Goal: Information Seeking & Learning: Learn about a topic

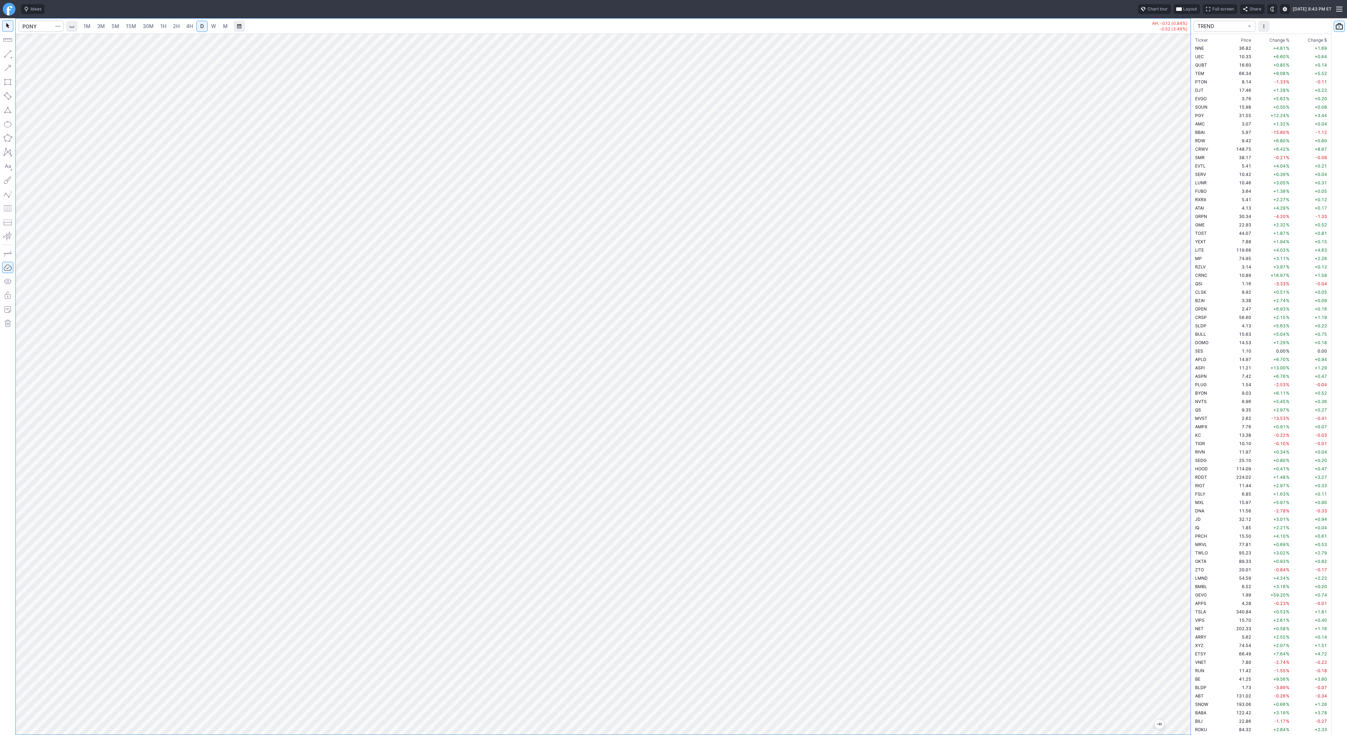
scroll to position [1087, 0]
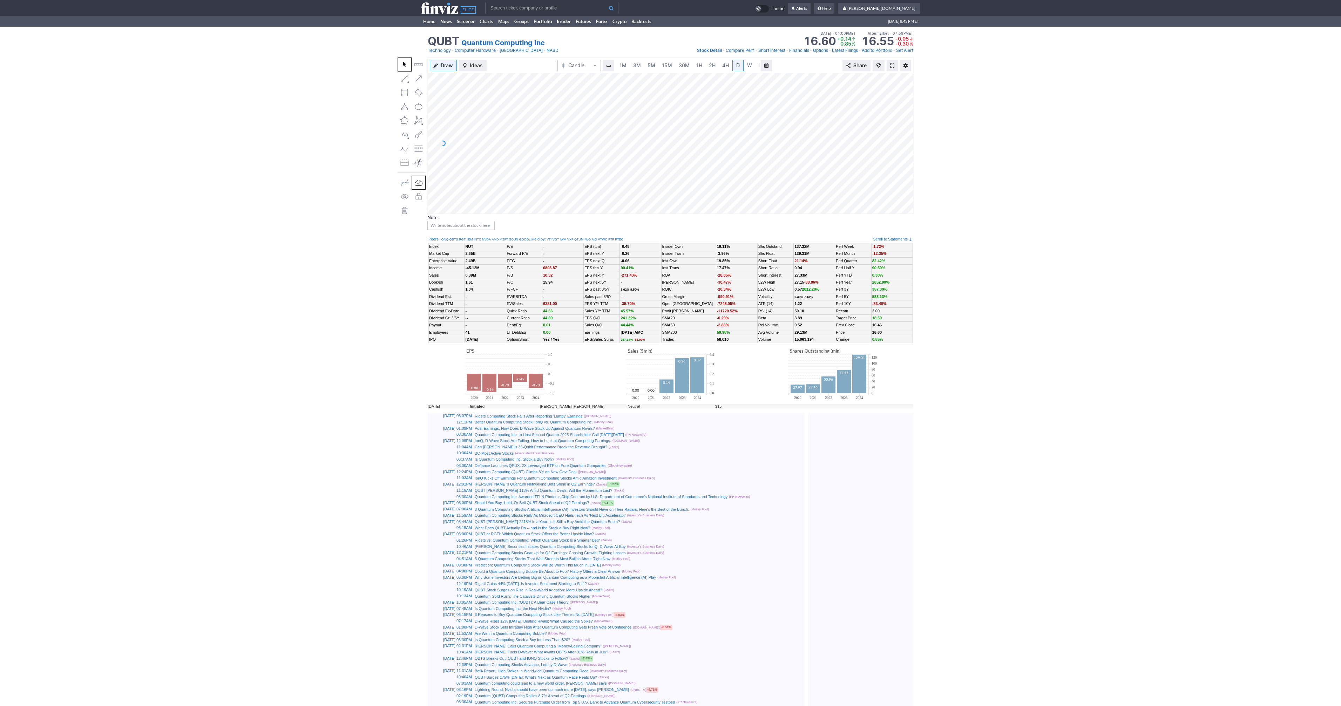
scroll to position [0, 7]
click at [891, 62] on link at bounding box center [892, 65] width 11 height 11
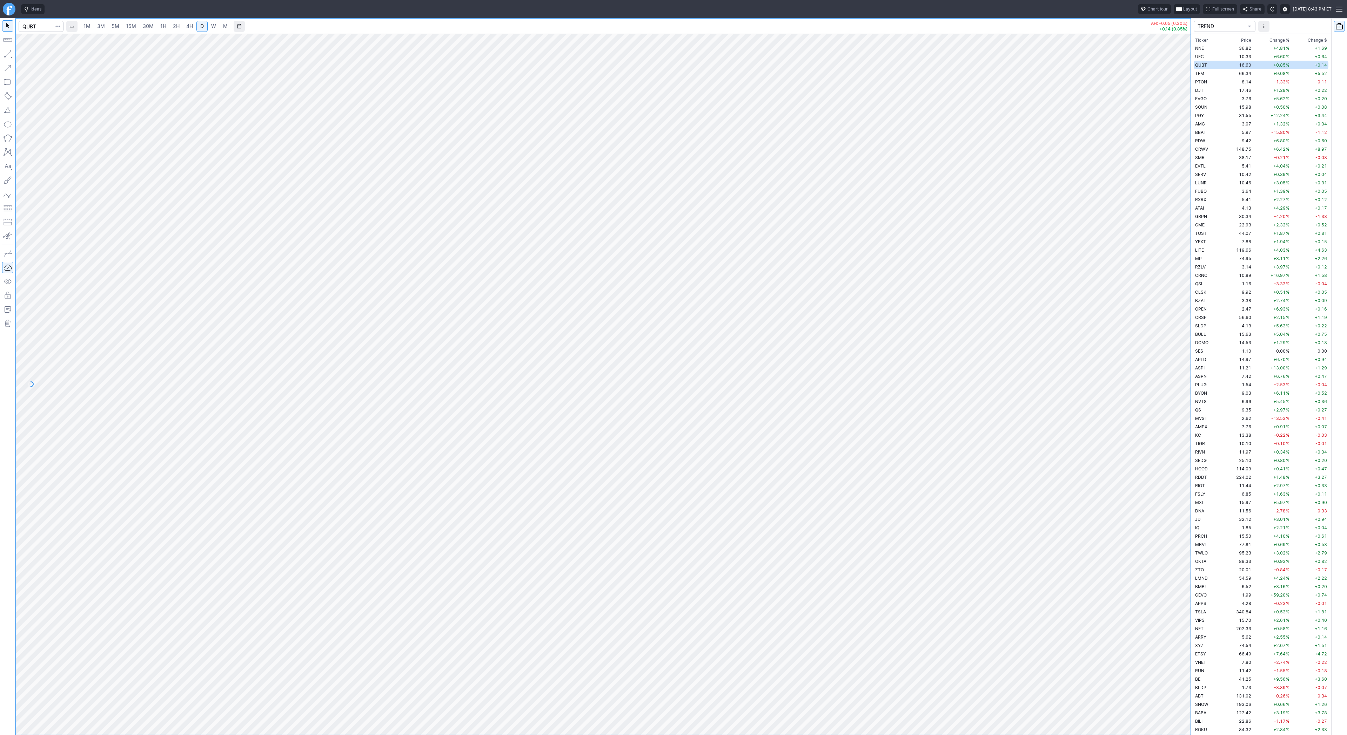
scroll to position [858, 0]
click at [213, 27] on span "W" at bounding box center [213, 26] width 5 height 6
click at [40, 30] on input "Search" at bounding box center [41, 26] width 45 height 11
type input "pony"
click at [57, 41] on span "AI Inc. ADR" at bounding box center [68, 41] width 22 height 5
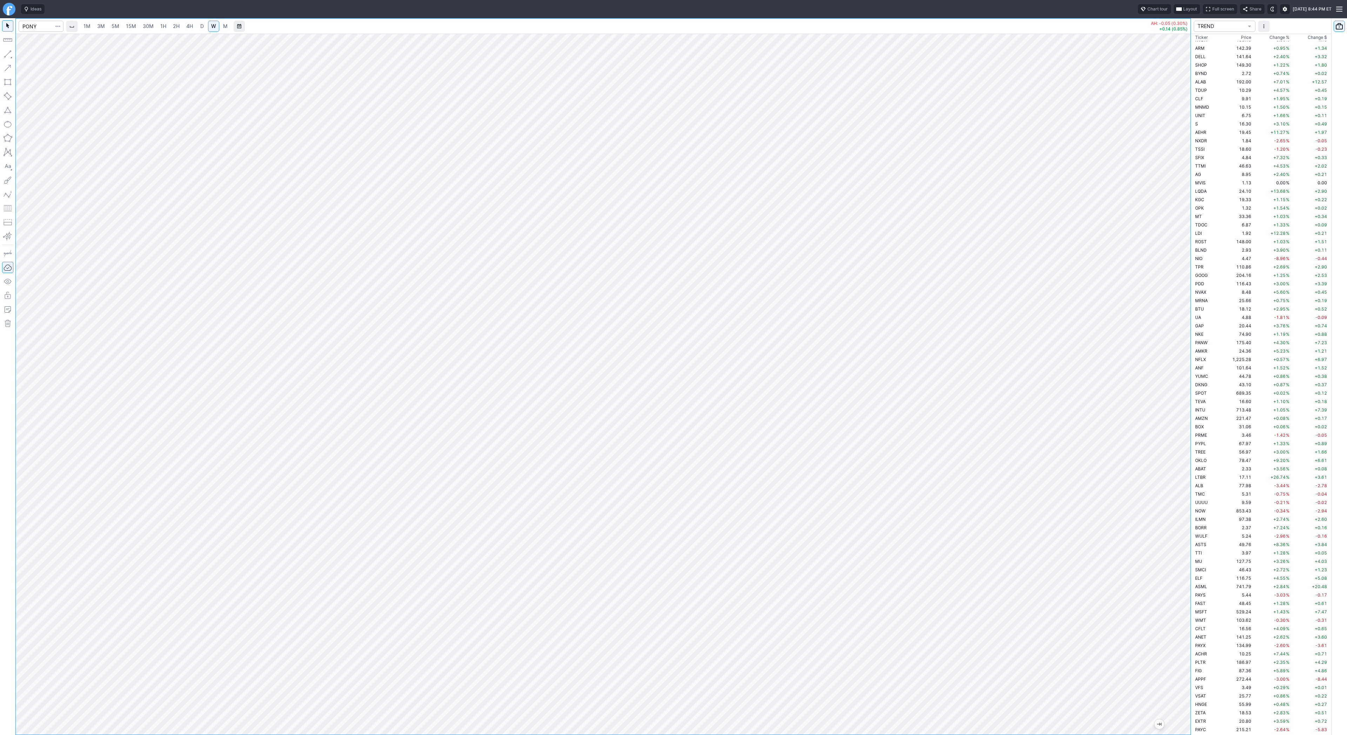
scroll to position [1087, 0]
click at [189, 28] on span "4H" at bounding box center [189, 26] width 7 height 6
click at [7, 54] on button "button" at bounding box center [7, 53] width 11 height 11
click at [39, 56] on span "Line" at bounding box center [41, 55] width 28 height 7
click at [22, 53] on span "button" at bounding box center [22, 56] width 4 height 10
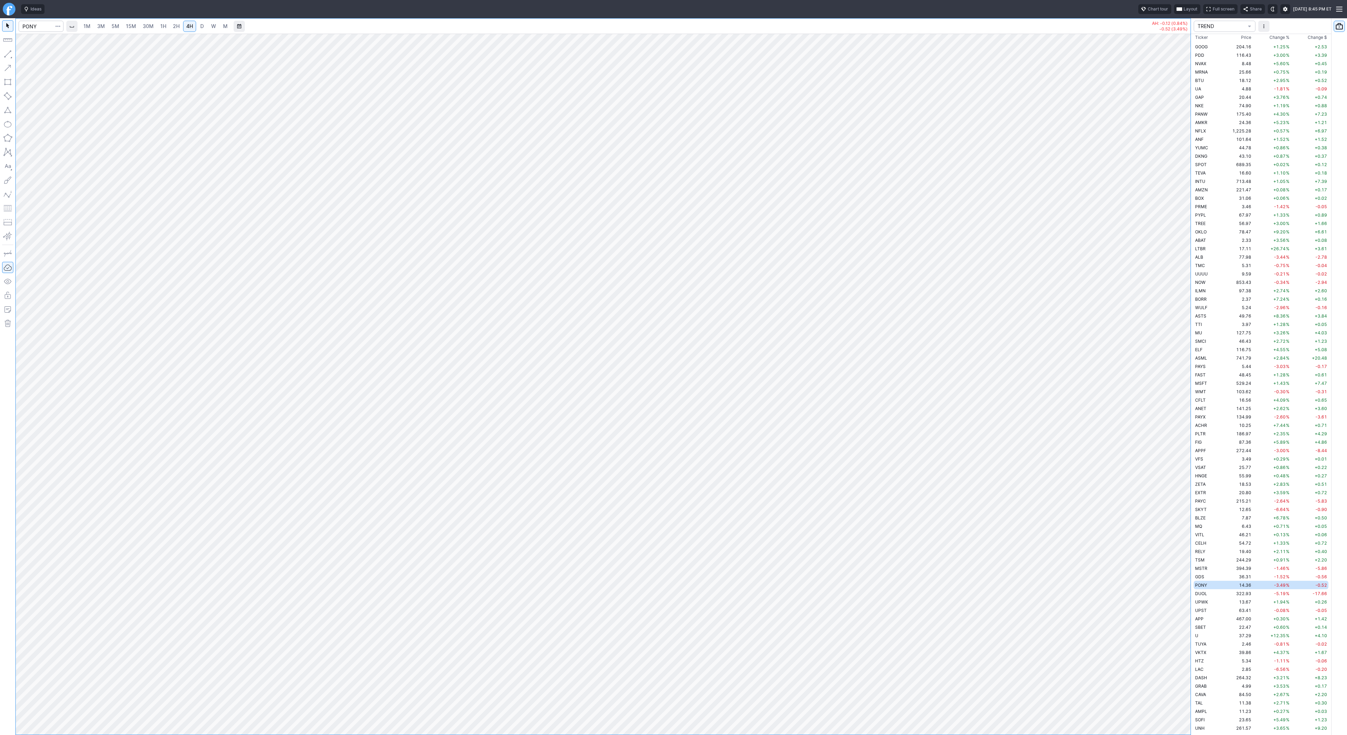
drag, startPoint x: 1186, startPoint y: 173, endPoint x: 1182, endPoint y: 221, distance: 48.5
click at [1182, 221] on div at bounding box center [1182, 383] width 15 height 684
click at [1164, 249] on div at bounding box center [603, 384] width 1174 height 701
click at [8, 51] on button "button" at bounding box center [7, 53] width 11 height 11
drag, startPoint x: 1182, startPoint y: 197, endPoint x: 1179, endPoint y: 281, distance: 84.6
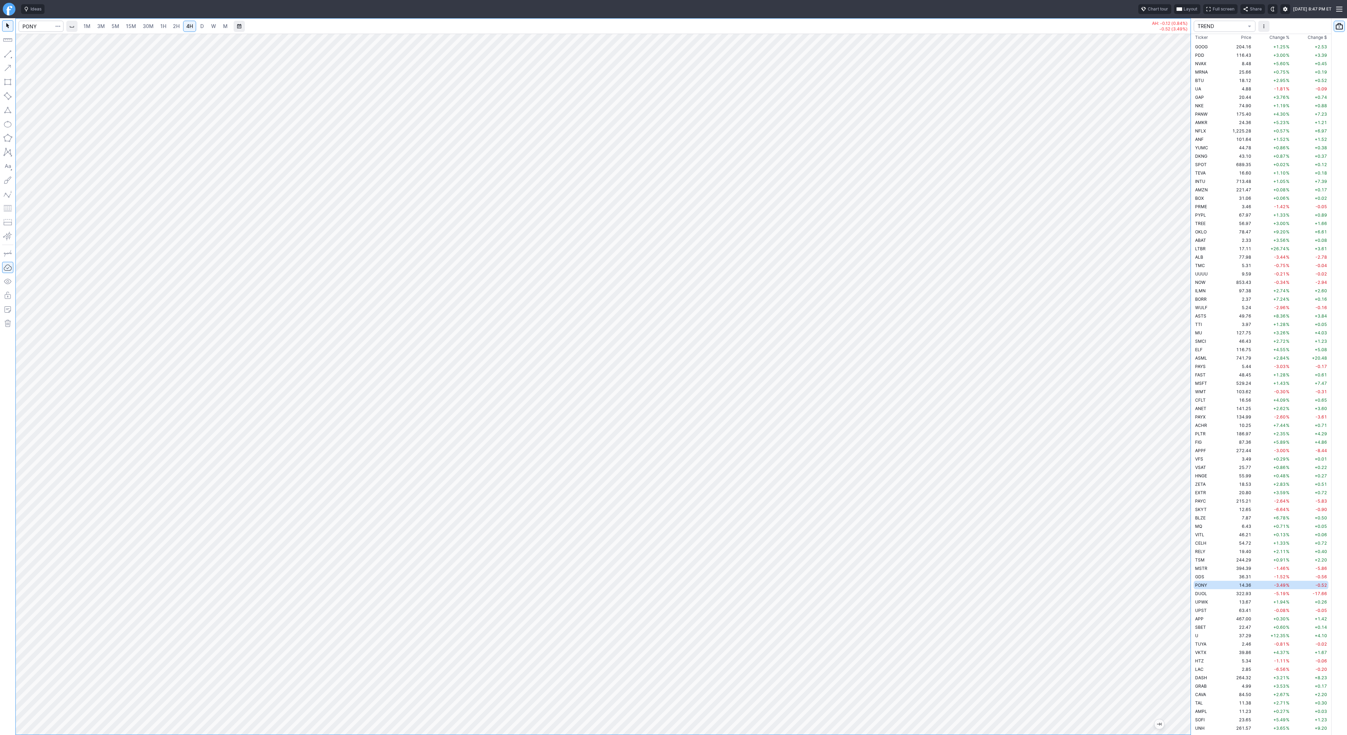
click at [1180, 283] on div at bounding box center [1182, 383] width 15 height 684
click at [1174, 400] on div at bounding box center [603, 384] width 1174 height 701
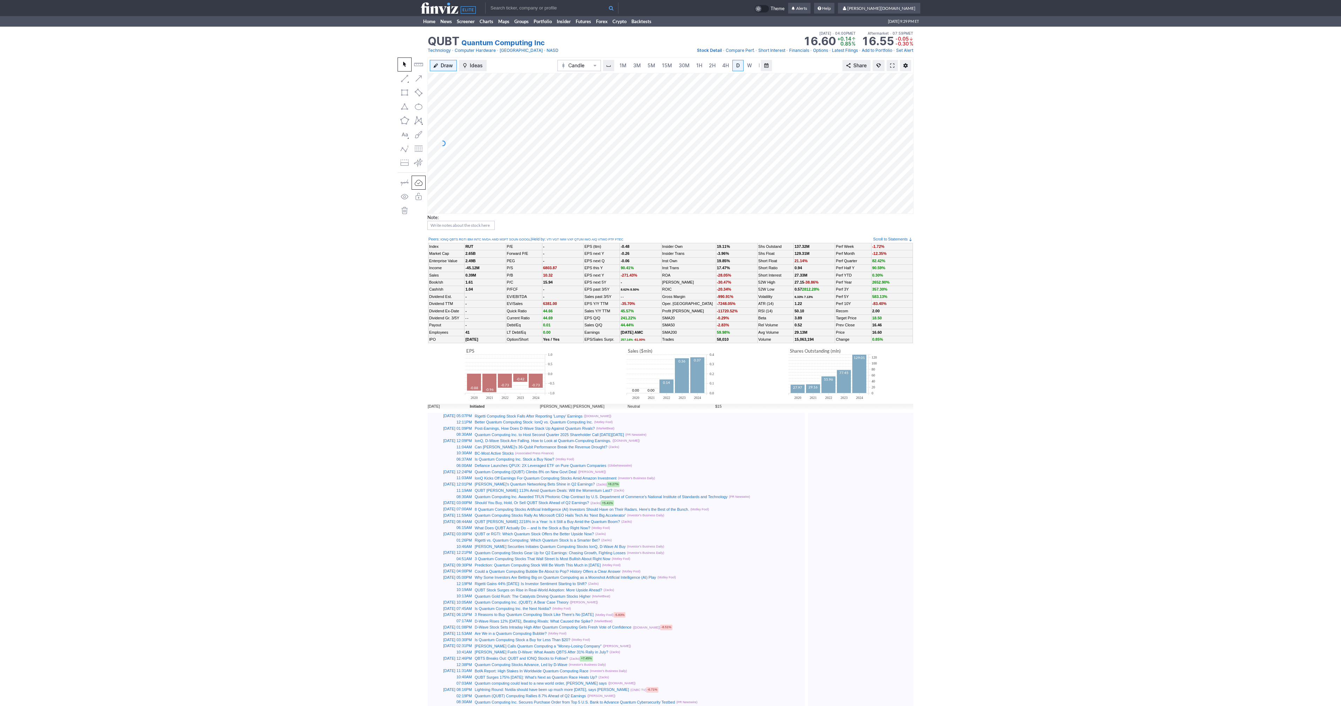
scroll to position [0, 7]
click at [892, 65] on span at bounding box center [892, 66] width 4 height 6
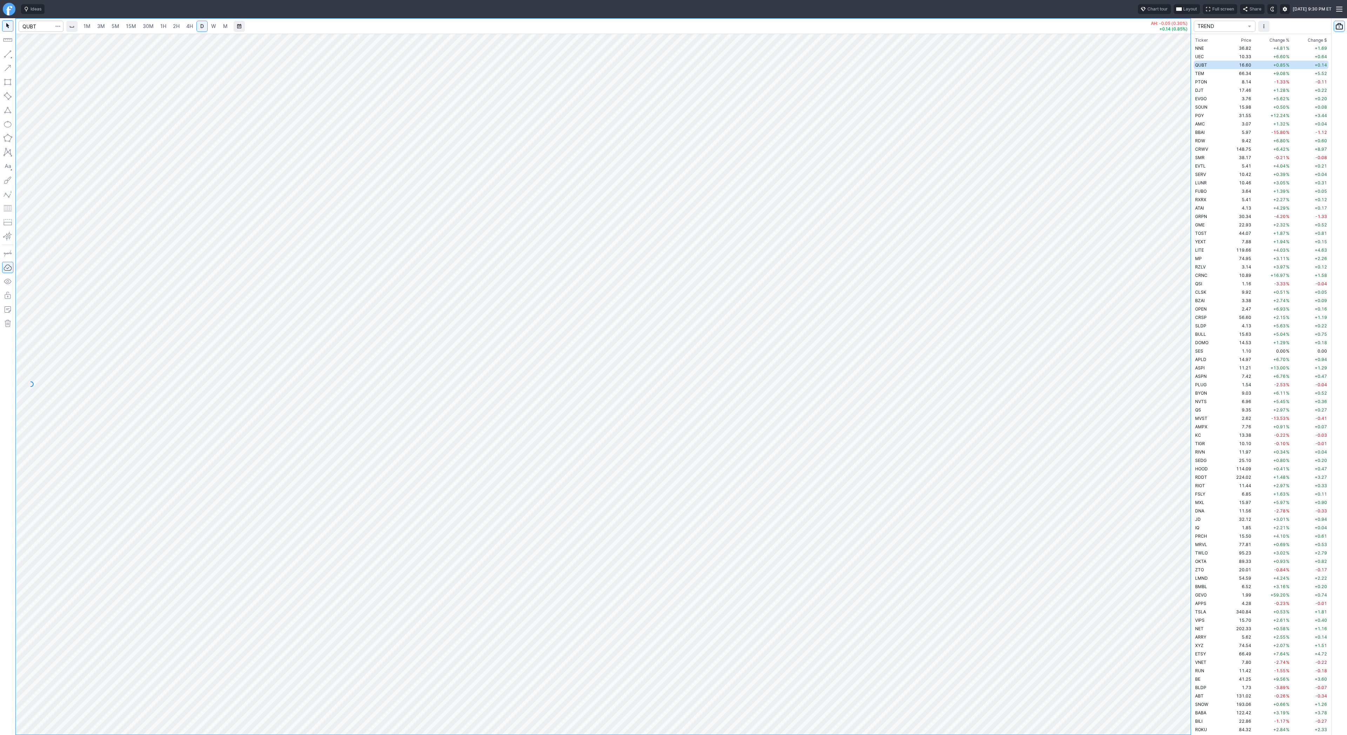
scroll to position [858, 0]
click at [35, 27] on input "Search" at bounding box center [41, 26] width 45 height 11
type input "pgy"
click at [212, 27] on span "W" at bounding box center [213, 26] width 5 height 6
click at [1152, 199] on div at bounding box center [603, 384] width 1174 height 701
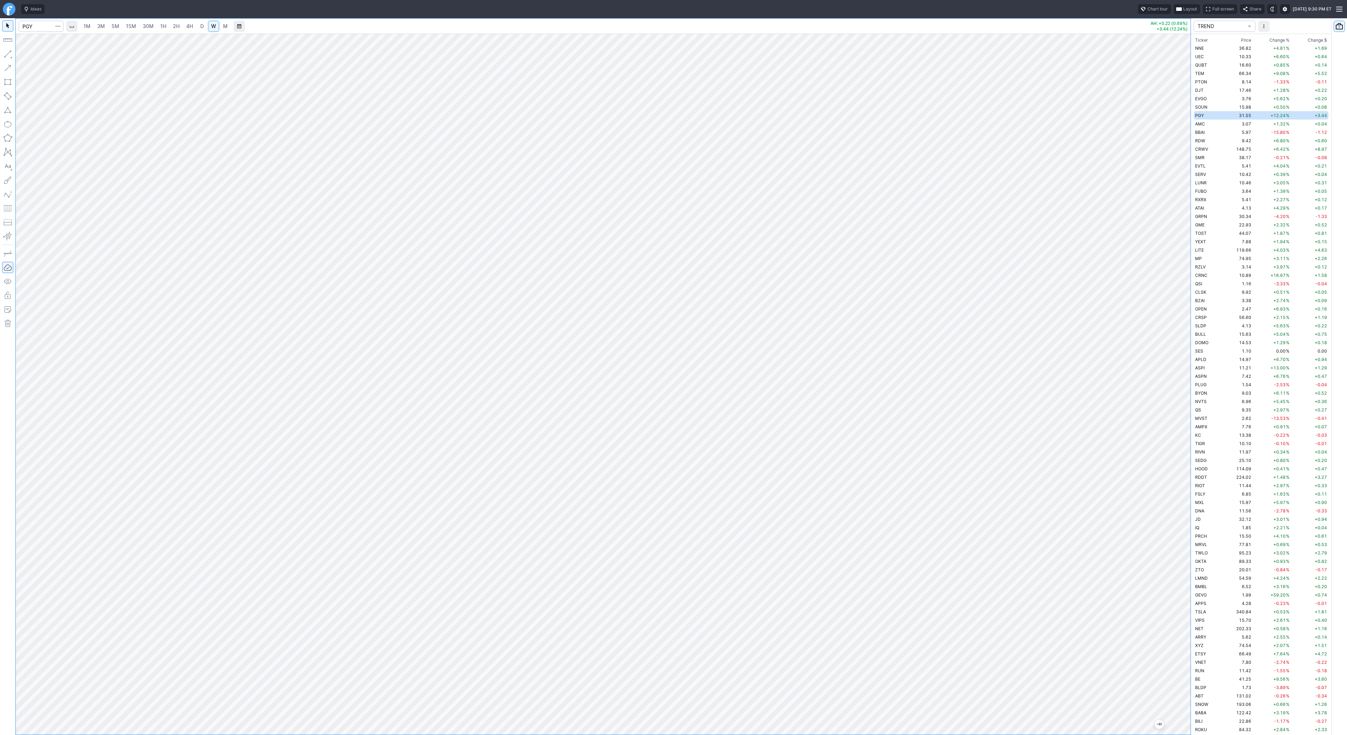
click at [198, 28] on link "D" at bounding box center [201, 26] width 11 height 11
drag, startPoint x: 6, startPoint y: 54, endPoint x: 32, endPoint y: 82, distance: 38.0
click at [6, 54] on button "button" at bounding box center [7, 53] width 11 height 11
click at [47, 25] on input "Search" at bounding box center [41, 26] width 45 height 11
type input "tem"
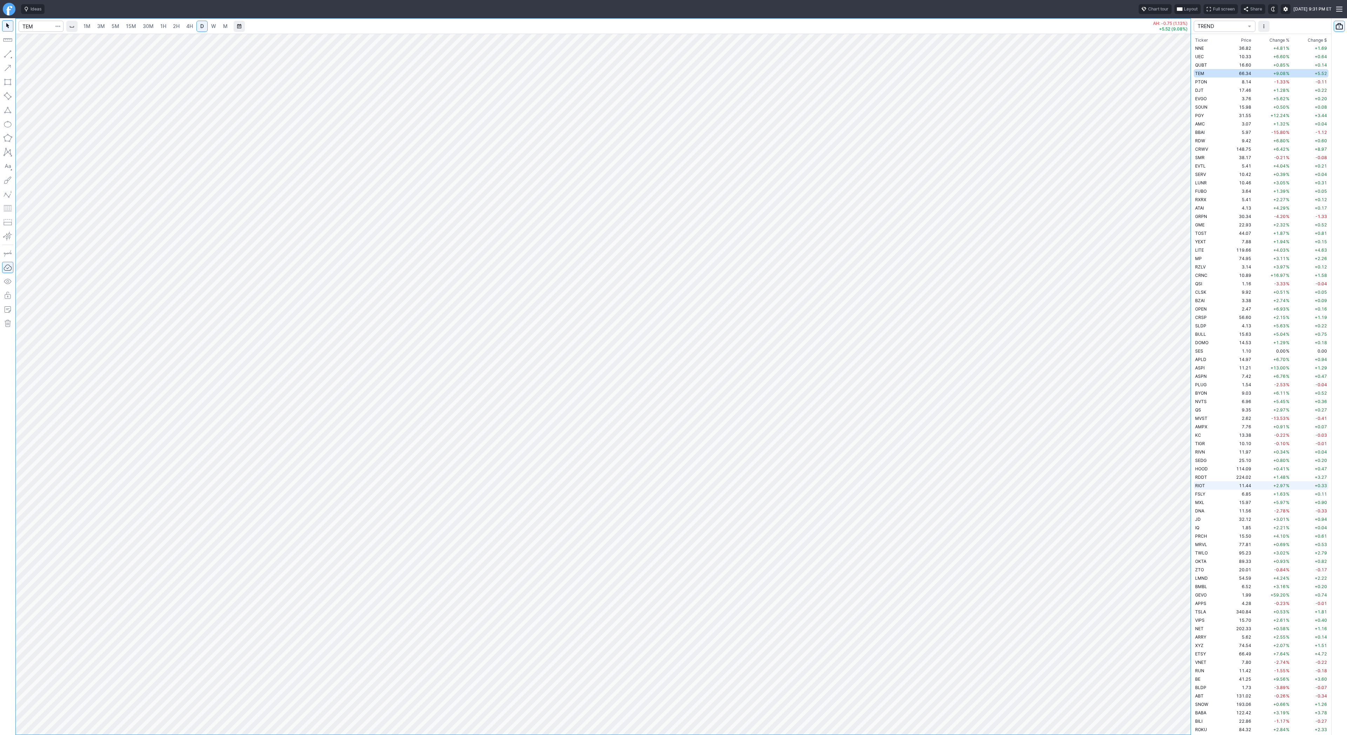
drag, startPoint x: 1184, startPoint y: 157, endPoint x: 1239, endPoint y: 481, distance: 328.7
click at [1239, 481] on div "1M 3M 5M 15M 30M 1H 2H 4H D W M AH: -0.75 (1.13%) +5.52 (9.08%) TREND Ticker Pr…" at bounding box center [673, 376] width 1347 height 717
click at [27, 56] on span "Line" at bounding box center [41, 55] width 28 height 7
drag, startPoint x: 8, startPoint y: 52, endPoint x: 35, endPoint y: 86, distance: 43.2
click at [8, 53] on button "button" at bounding box center [7, 53] width 11 height 11
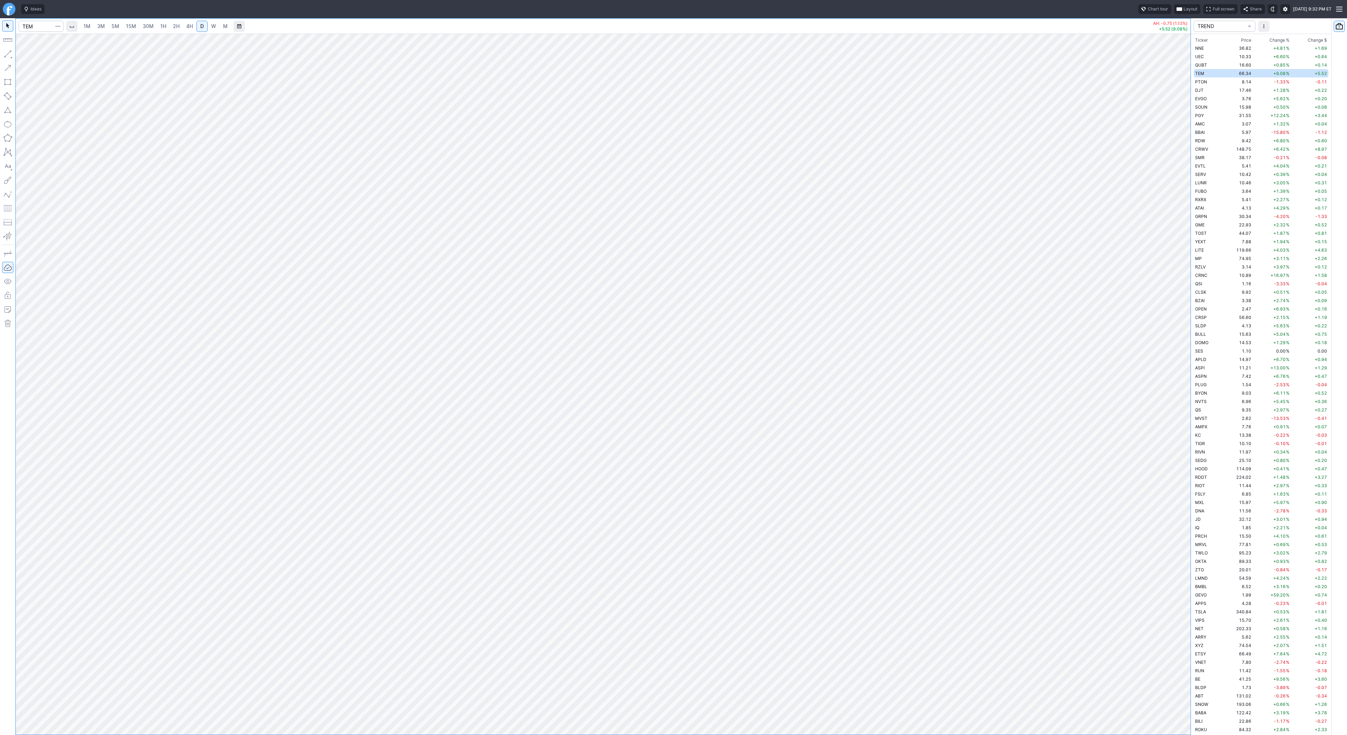
click at [211, 25] on span "W" at bounding box center [213, 26] width 5 height 6
click at [196, 26] on link "D" at bounding box center [201, 26] width 11 height 11
click at [1138, 432] on div at bounding box center [603, 384] width 1174 height 701
click at [9, 53] on button "button" at bounding box center [7, 53] width 11 height 11
click at [27, 55] on span "Line" at bounding box center [41, 55] width 28 height 7
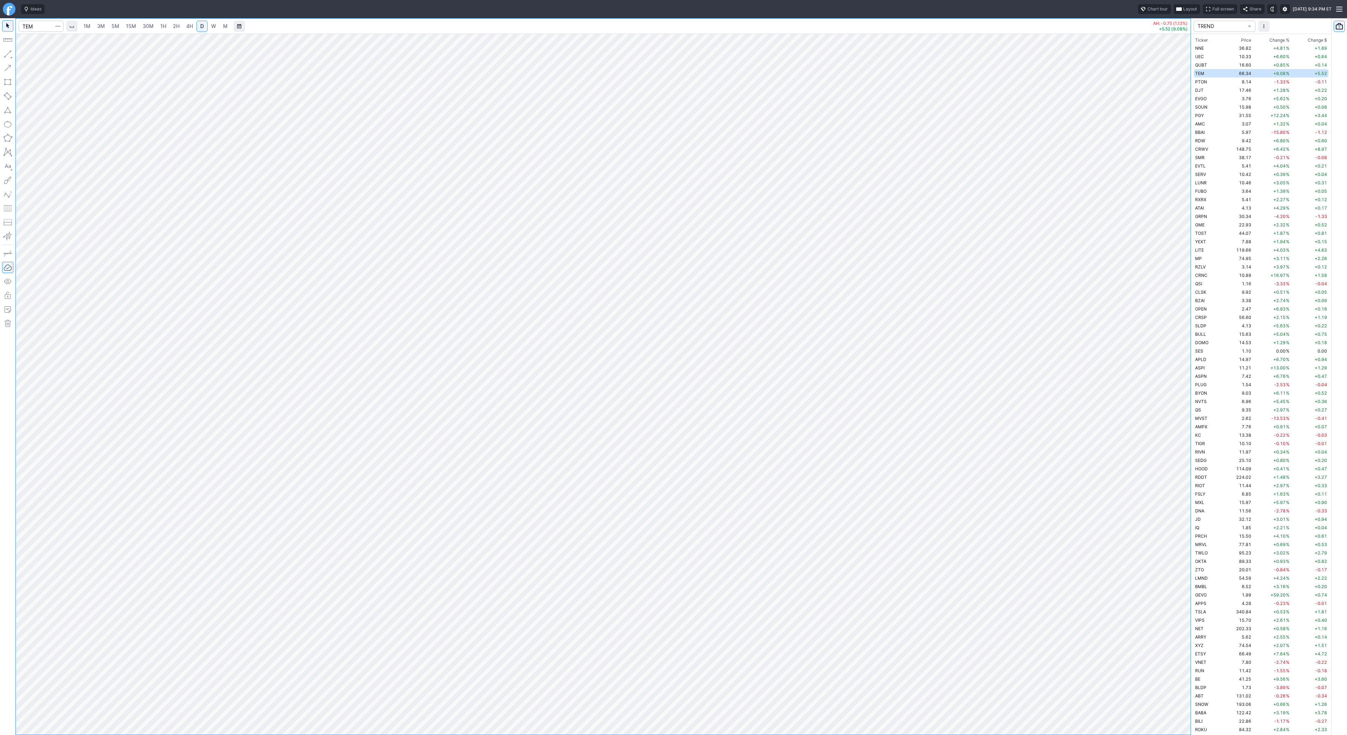
drag, startPoint x: 1189, startPoint y: 217, endPoint x: 1189, endPoint y: 251, distance: 33.7
click at [1189, 251] on div at bounding box center [1182, 383] width 15 height 684
